Goal: Information Seeking & Learning: Learn about a topic

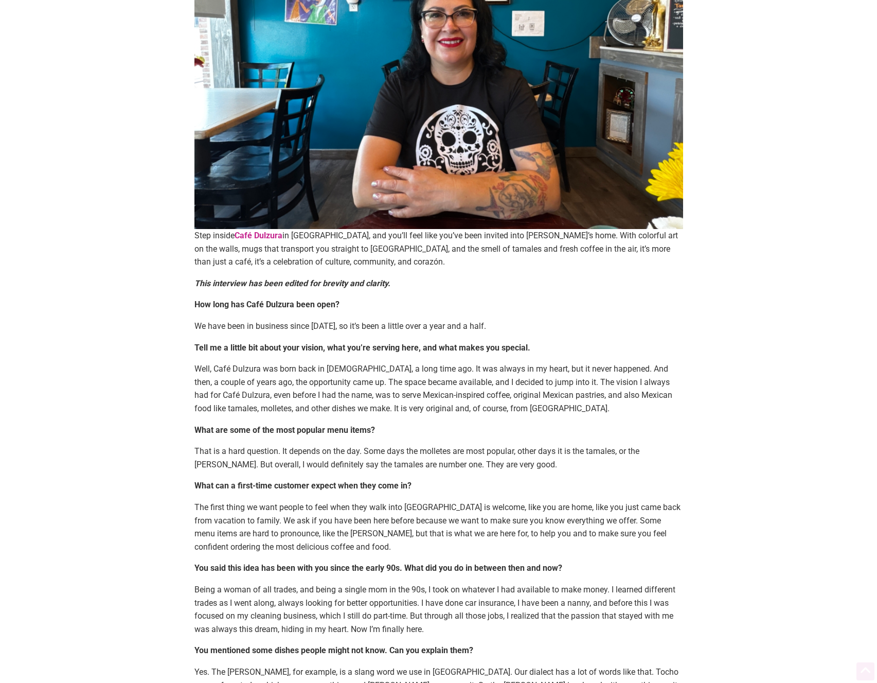
scroll to position [247, 0]
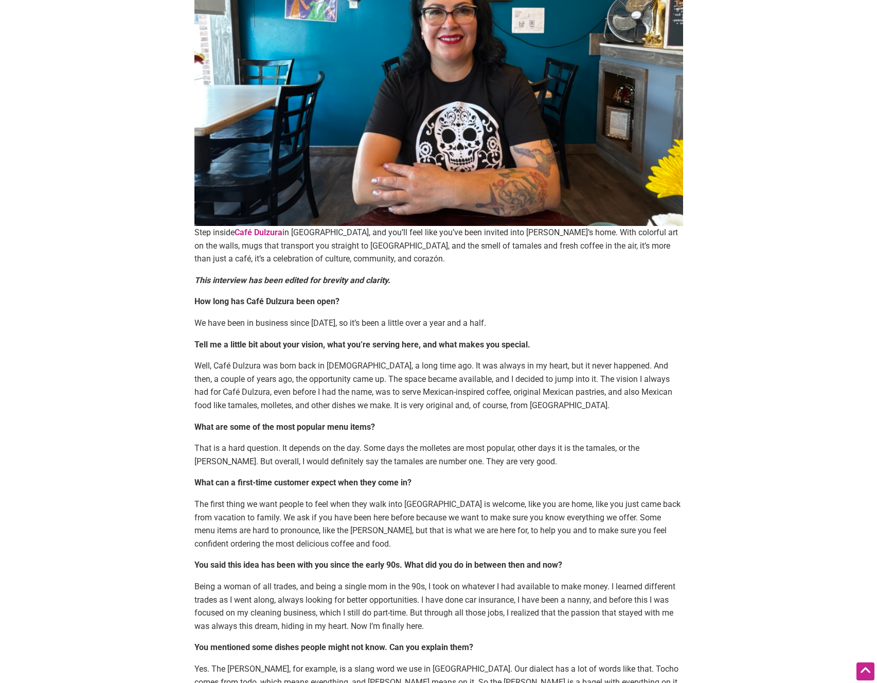
click at [255, 232] on strong "Café Dulzura" at bounding box center [259, 232] width 48 height 10
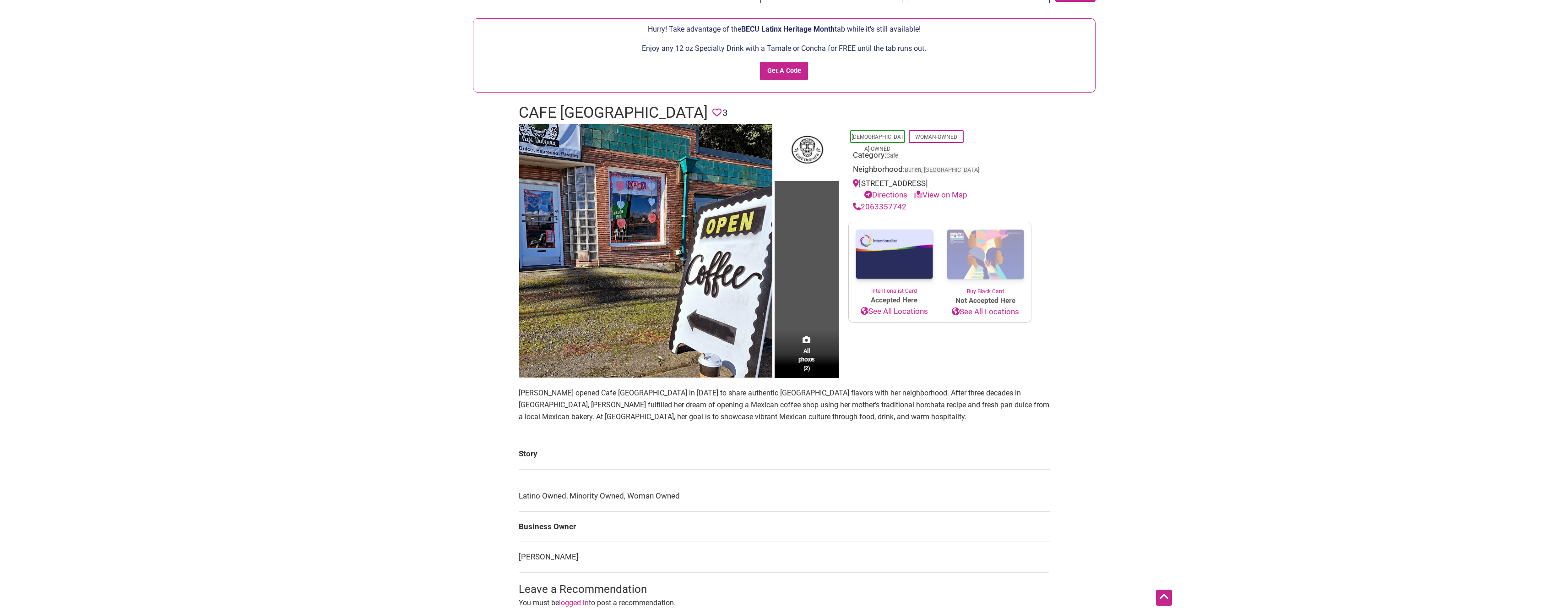
scroll to position [9, 0]
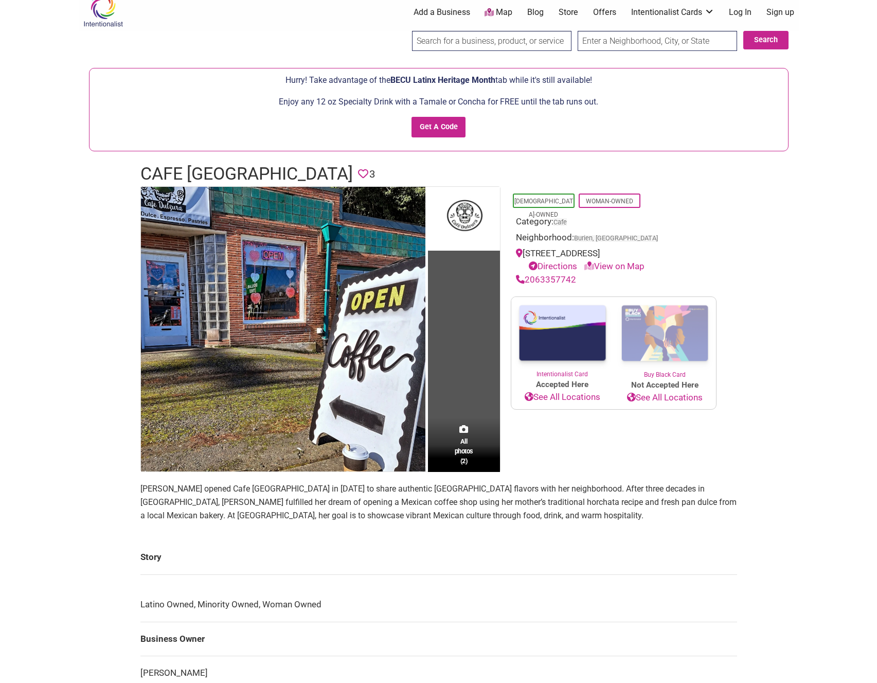
click at [604, 271] on link "View on Map" at bounding box center [614, 266] width 60 height 10
click at [627, 271] on link "View on Map" at bounding box center [614, 266] width 60 height 10
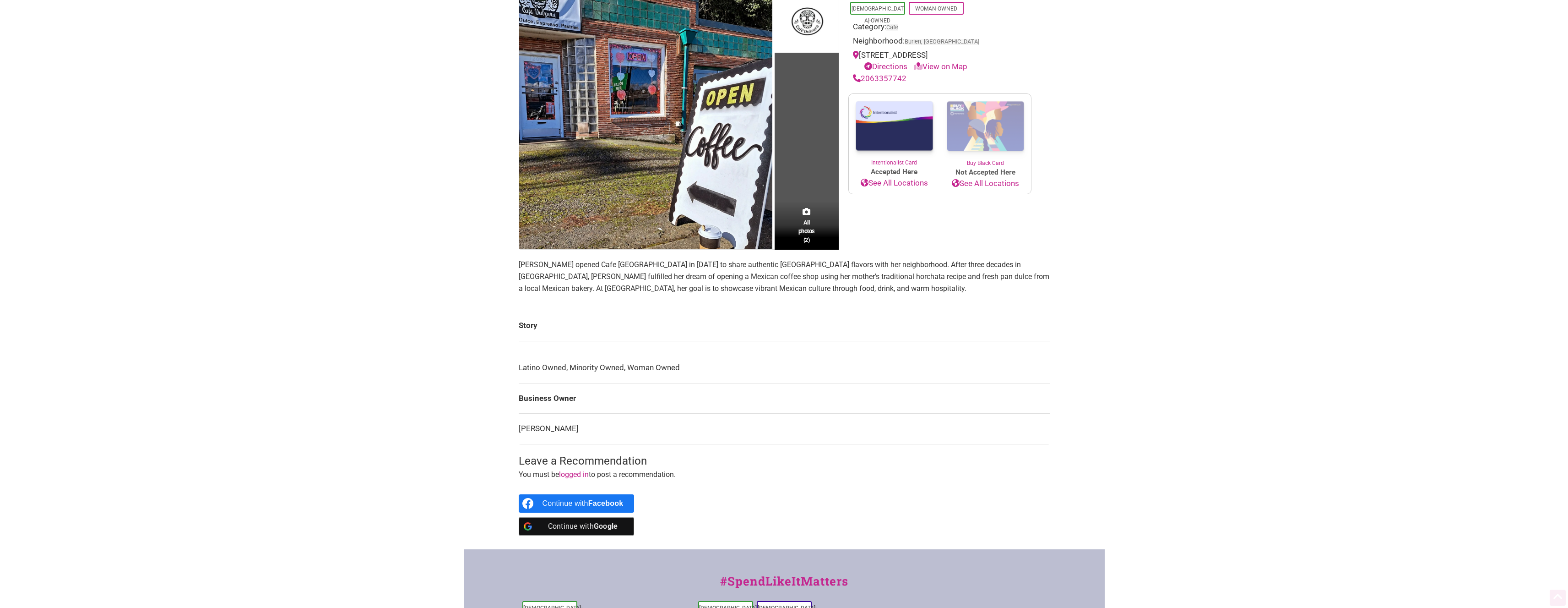
scroll to position [229, 0]
